Goal: Task Accomplishment & Management: Complete application form

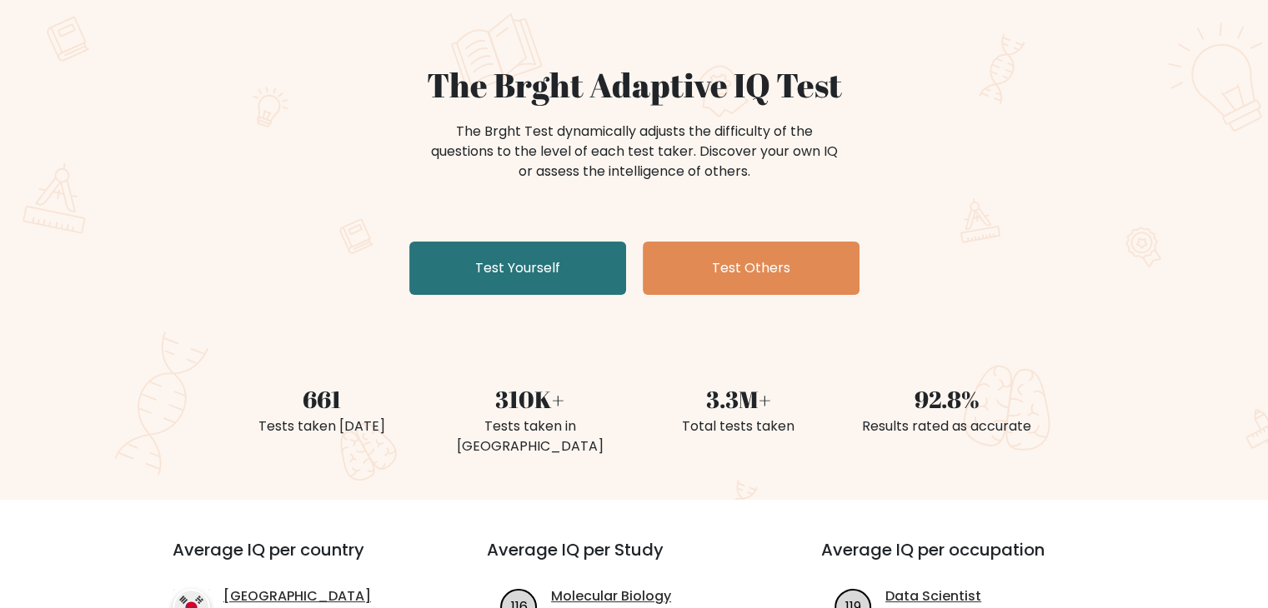
scroll to position [114, 0]
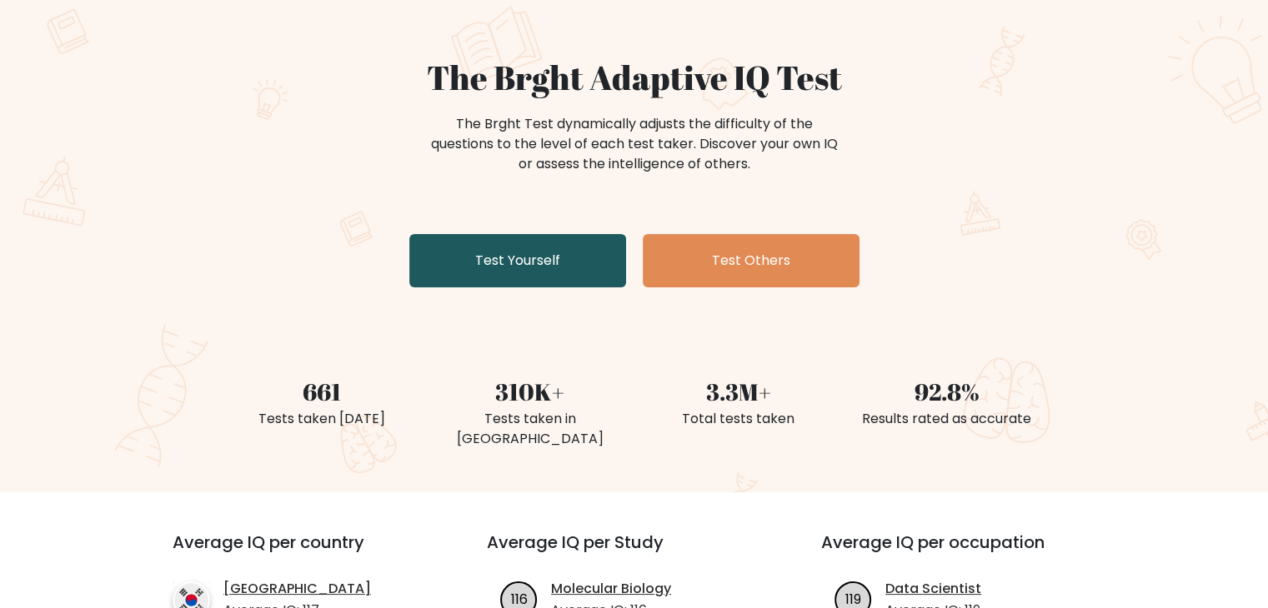
click at [565, 278] on link "Test Yourself" at bounding box center [517, 260] width 217 height 53
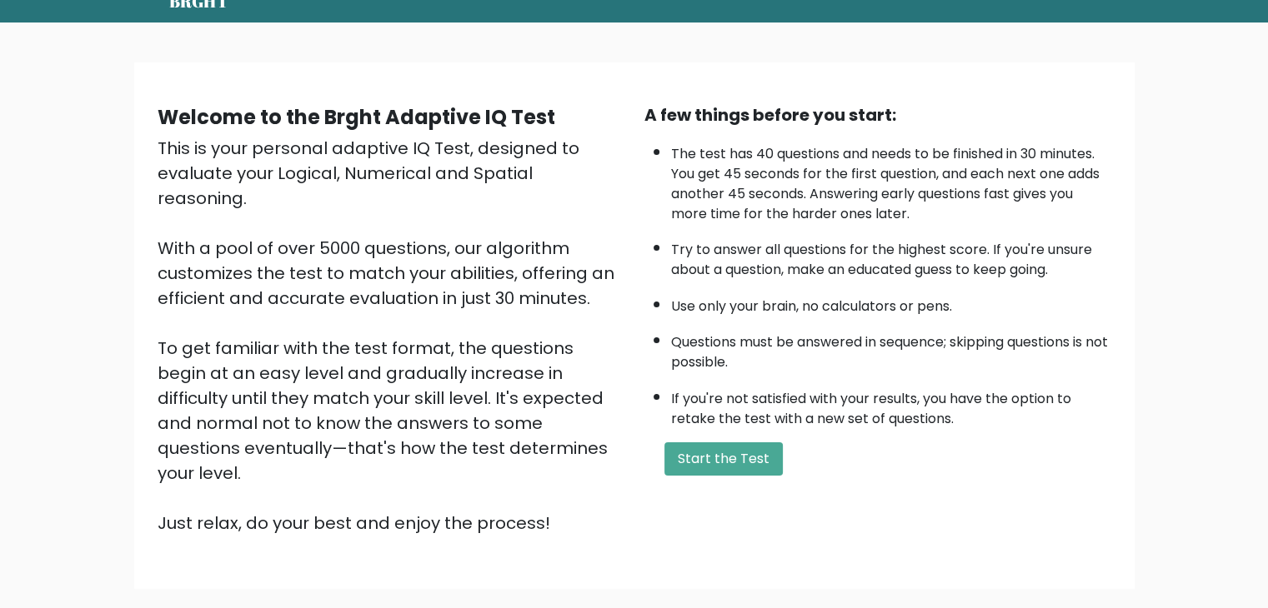
scroll to position [90, 0]
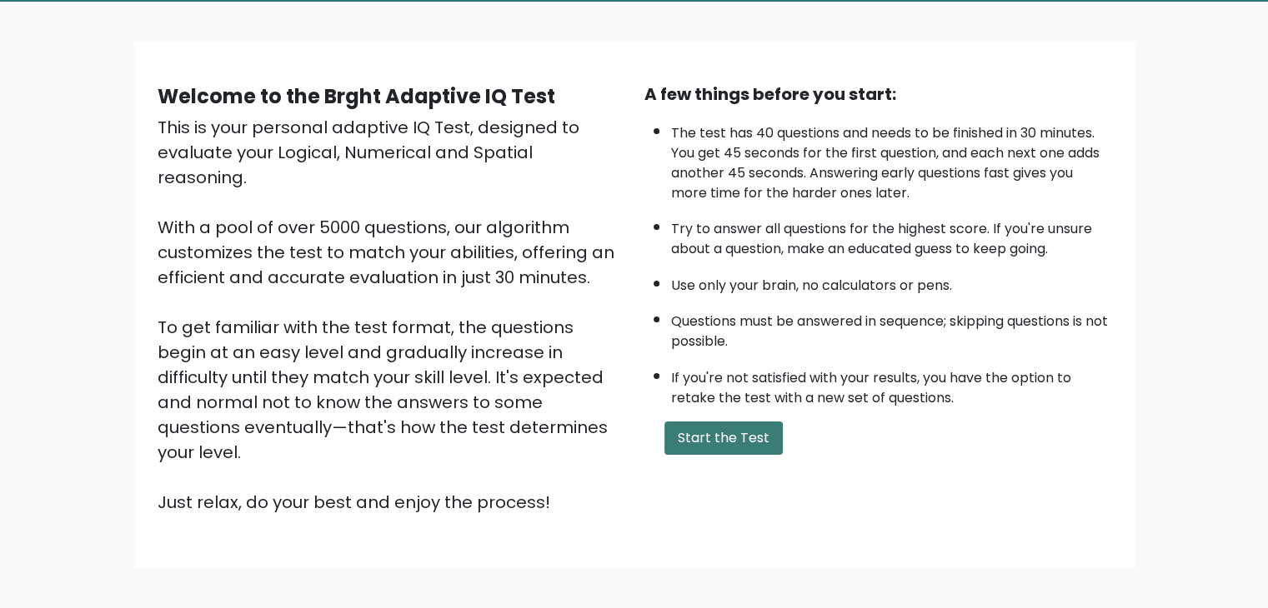
click at [714, 422] on button "Start the Test" at bounding box center [723, 438] width 118 height 33
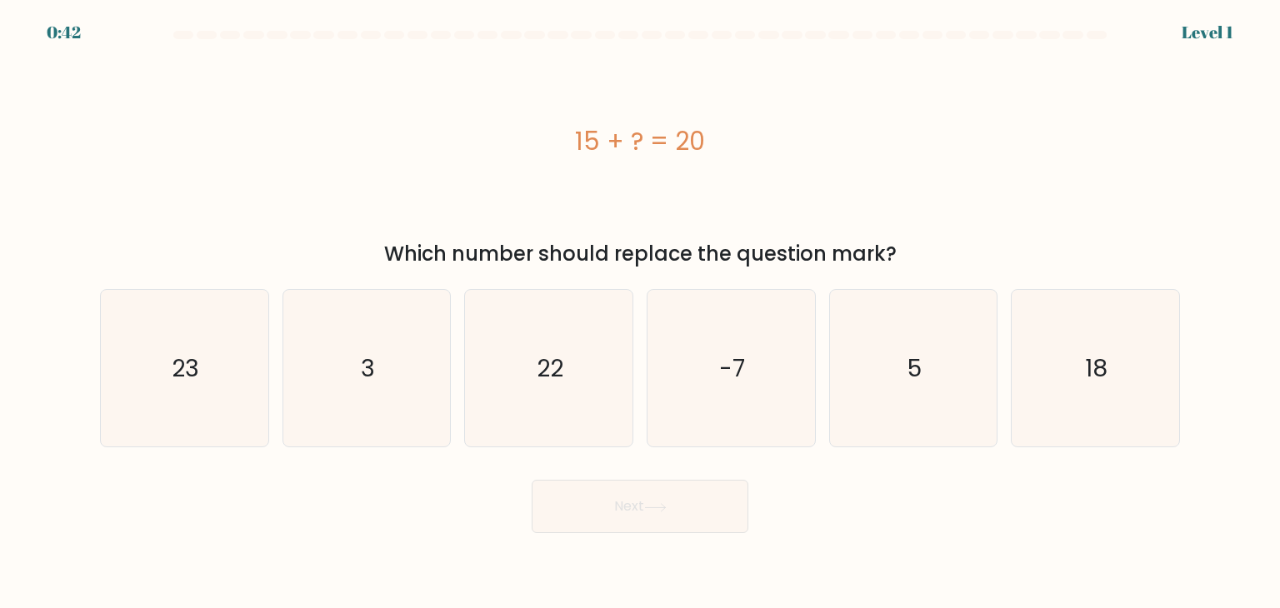
drag, startPoint x: 1279, startPoint y: 88, endPoint x: 1279, endPoint y: 124, distance: 36.7
click at [1279, 124] on form "a. 3" at bounding box center [640, 282] width 1280 height 503
click at [944, 373] on icon "5" at bounding box center [913, 368] width 157 height 157
click at [641, 313] on input "e. 5" at bounding box center [640, 308] width 1 height 8
radio input "true"
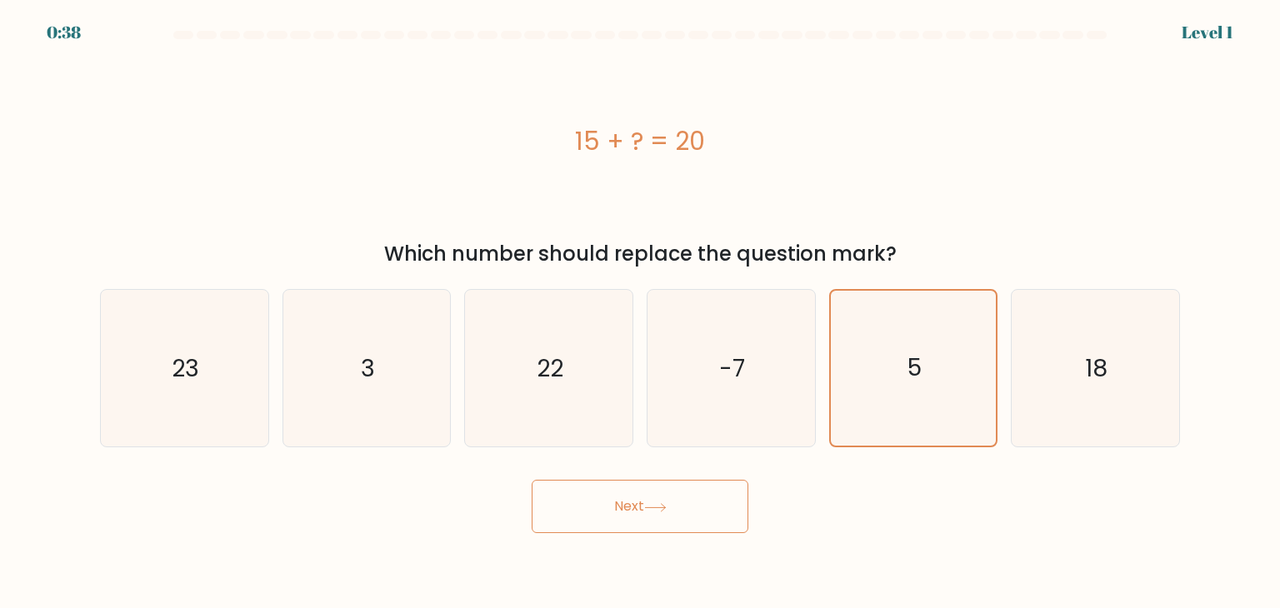
click at [693, 498] on button "Next" at bounding box center [640, 506] width 217 height 53
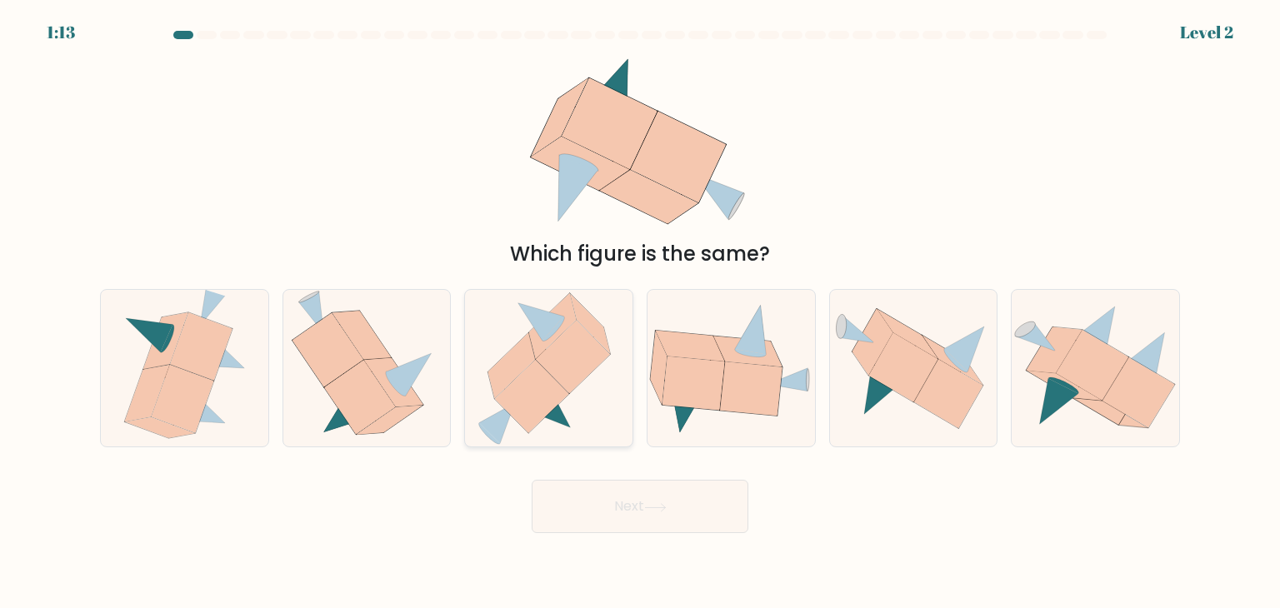
click at [537, 348] on icon at bounding box center [549, 368] width 144 height 157
click at [640, 313] on input "c." at bounding box center [640, 308] width 1 height 8
radio input "true"
click at [368, 383] on icon at bounding box center [359, 398] width 71 height 74
click at [640, 313] on input "b." at bounding box center [640, 308] width 1 height 8
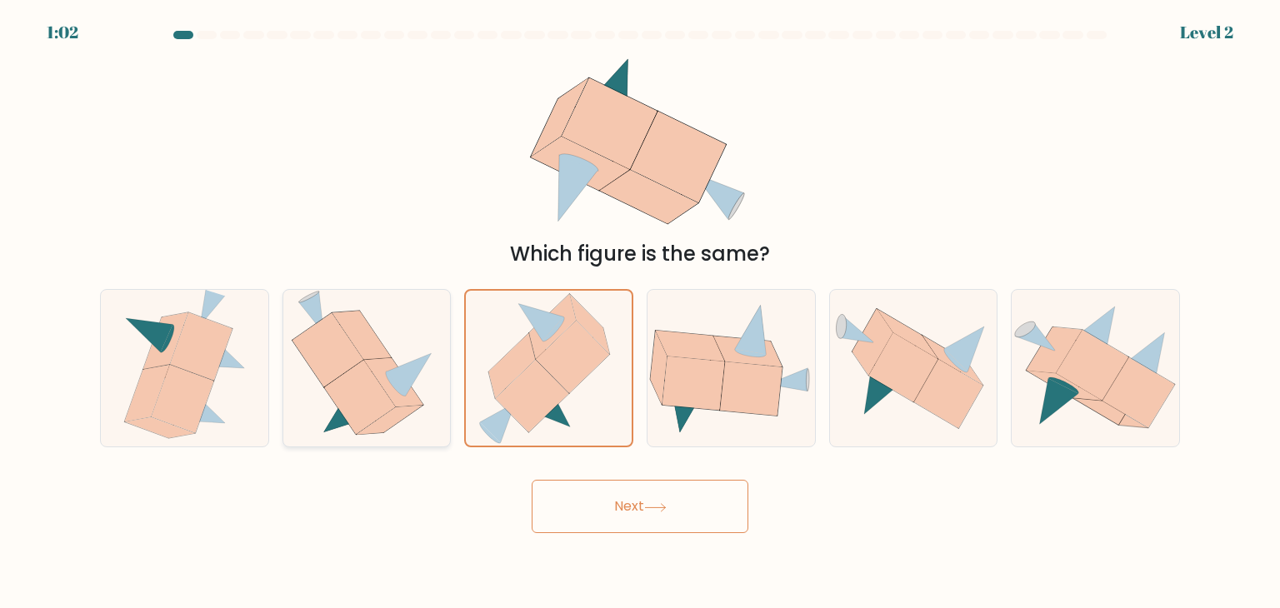
radio input "true"
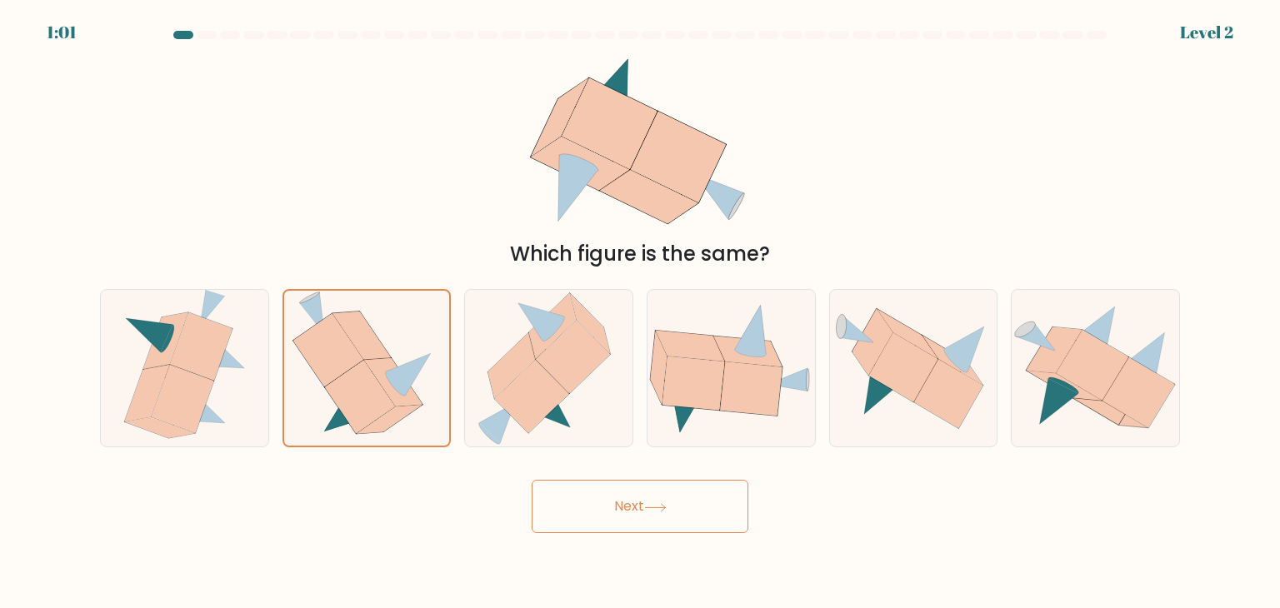
click at [617, 504] on button "Next" at bounding box center [640, 506] width 217 height 53
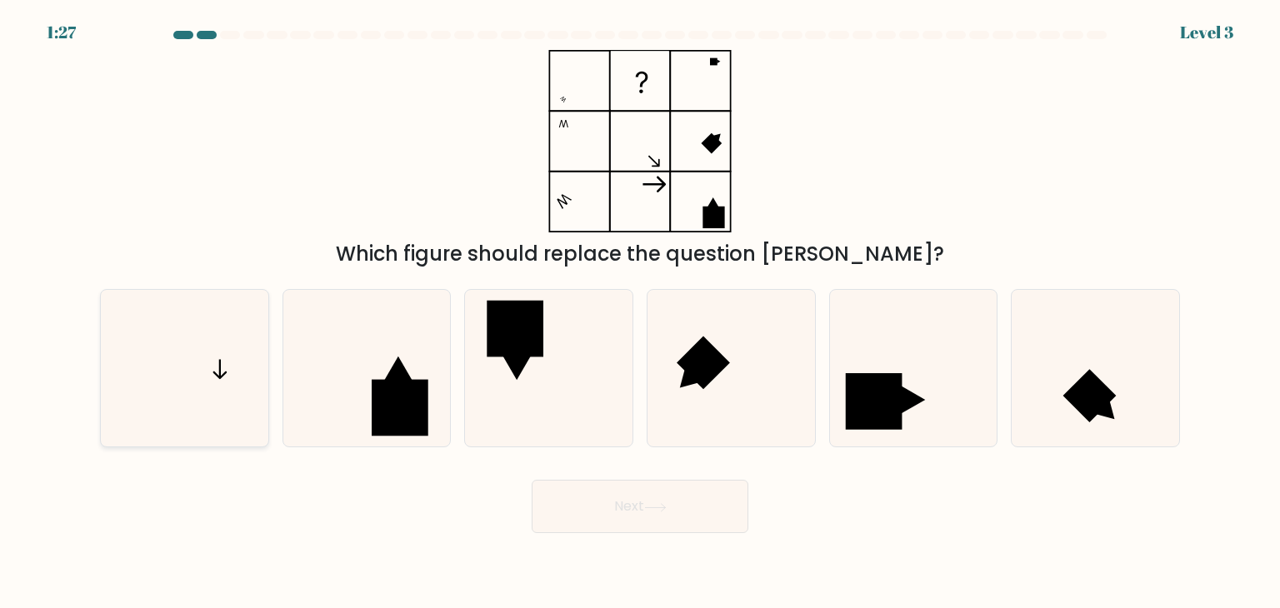
click at [213, 368] on icon at bounding box center [184, 368] width 157 height 157
click at [640, 313] on input "a." at bounding box center [640, 308] width 1 height 8
radio input "true"
click at [641, 505] on button "Next" at bounding box center [640, 506] width 217 height 53
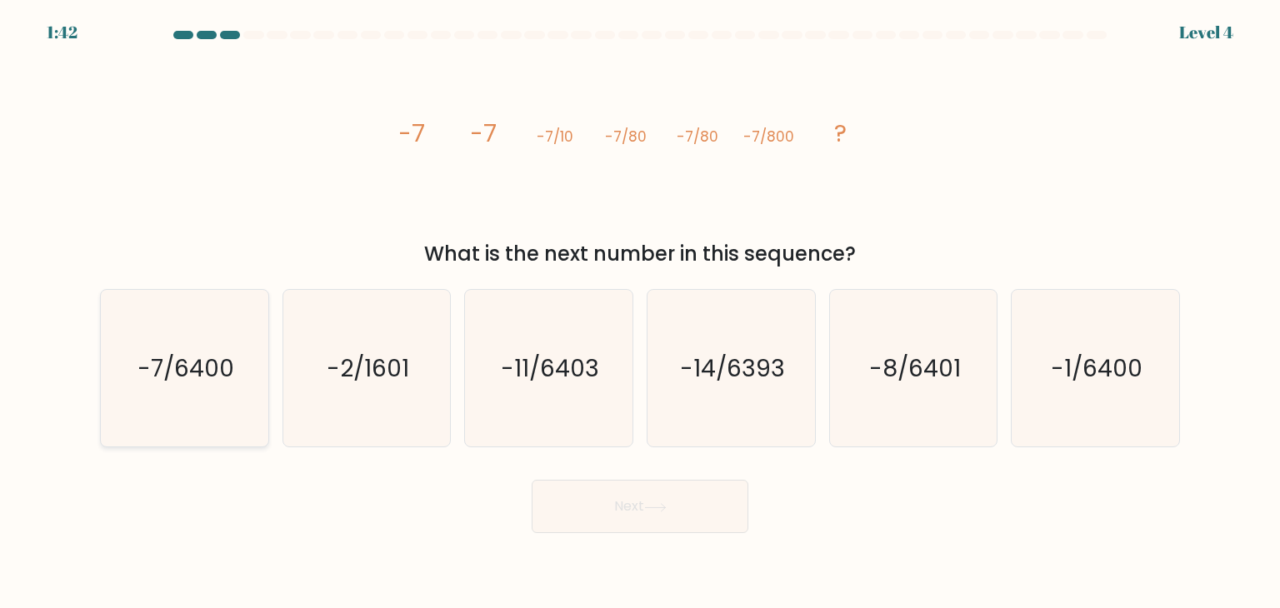
click at [235, 381] on icon "-7/6400" at bounding box center [184, 368] width 157 height 157
click at [640, 313] on input "a. -7/6400" at bounding box center [640, 308] width 1 height 8
radio input "true"
click at [612, 488] on button "Next" at bounding box center [640, 506] width 217 height 53
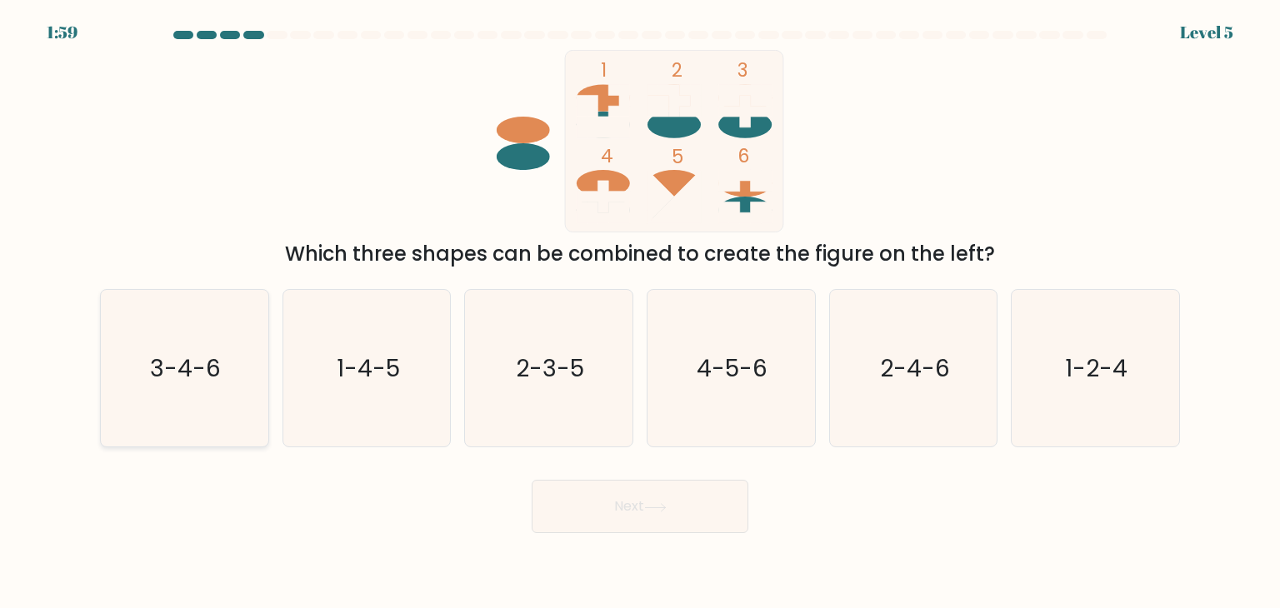
click at [221, 375] on icon "3-4-6" at bounding box center [184, 368] width 157 height 157
click at [640, 313] on input "a. 3-4-6" at bounding box center [640, 308] width 1 height 8
radio input "true"
click at [596, 520] on button "Next" at bounding box center [640, 506] width 217 height 53
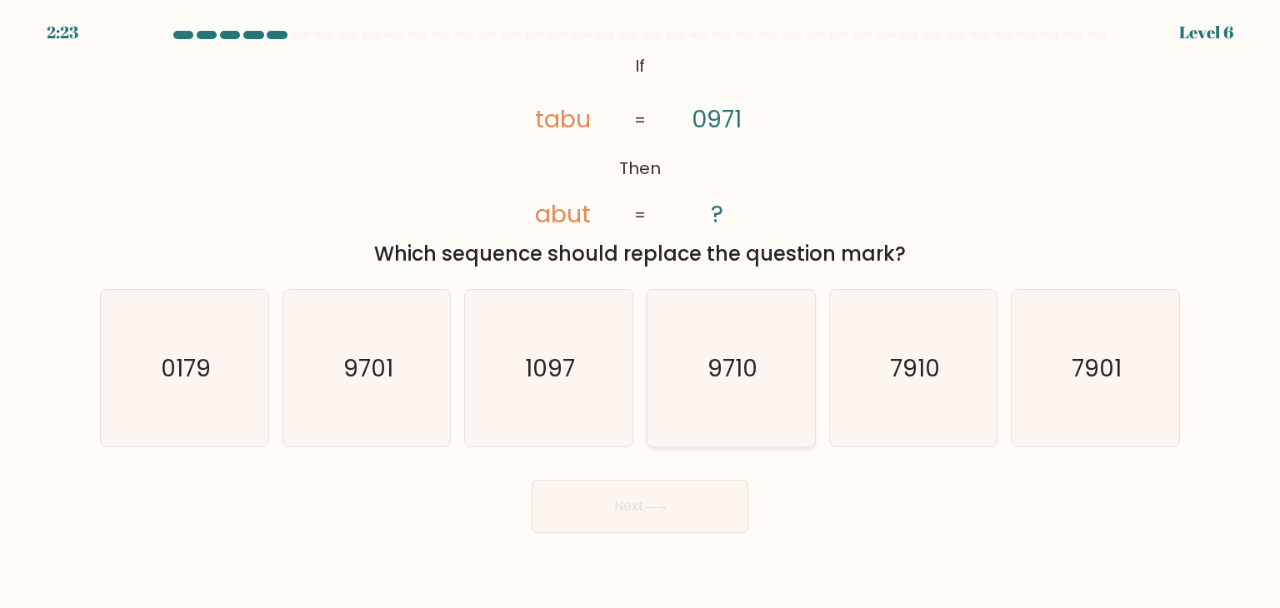
click at [783, 377] on icon "9710" at bounding box center [731, 368] width 157 height 157
click at [641, 313] on input "d. 9710" at bounding box center [640, 308] width 1 height 8
radio input "true"
click at [667, 504] on icon at bounding box center [655, 507] width 23 height 9
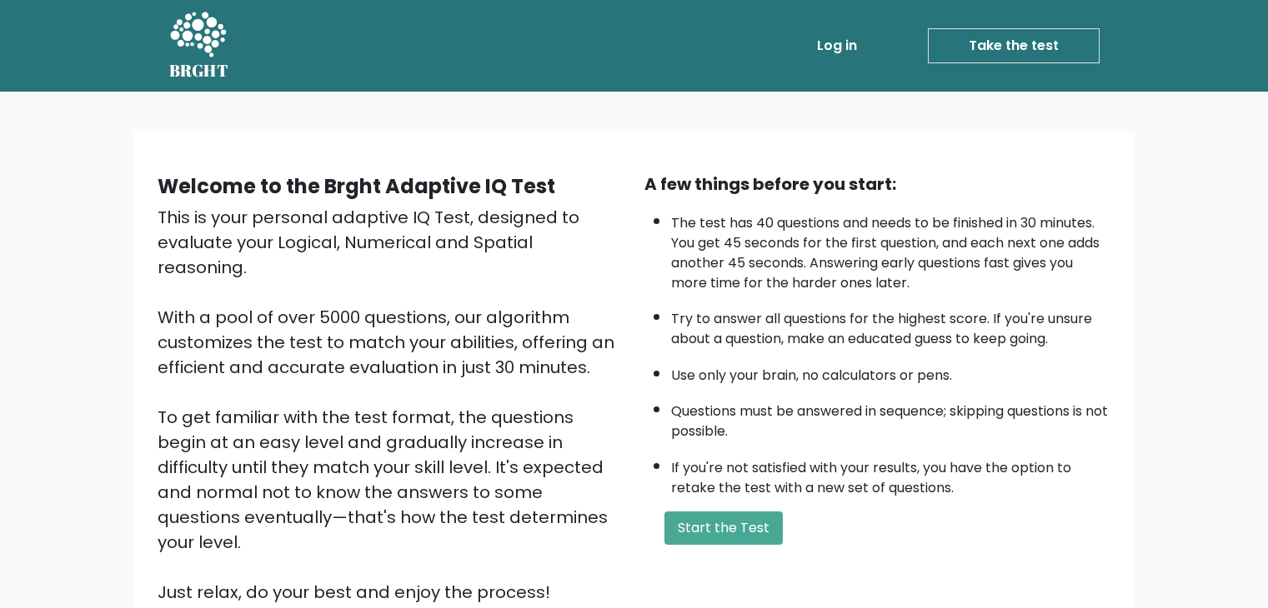
scroll to position [90, 0]
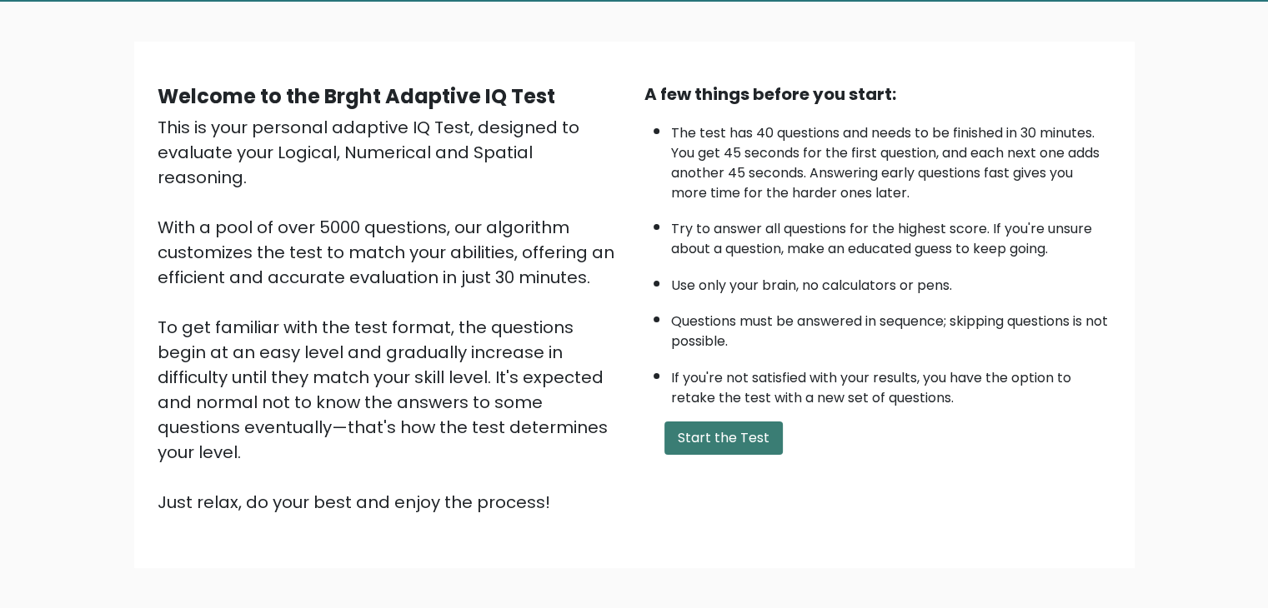
click at [739, 441] on button "Start the Test" at bounding box center [723, 438] width 118 height 33
